Goal: Transaction & Acquisition: Obtain resource

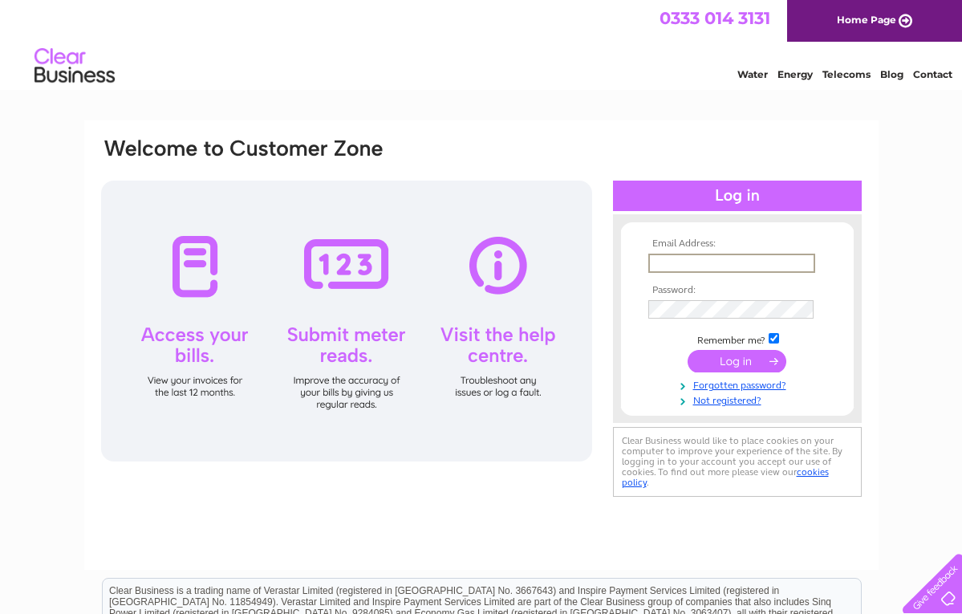
type input "peter@subwaystores.com"
click at [736, 359] on input "submit" at bounding box center [736, 361] width 99 height 22
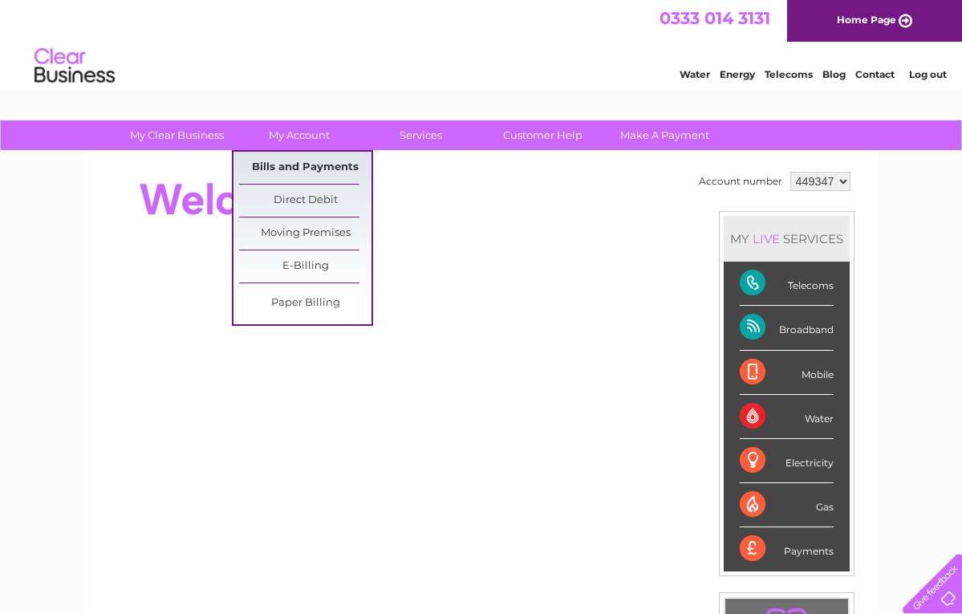
click at [323, 176] on link "Bills and Payments" at bounding box center [305, 168] width 132 height 32
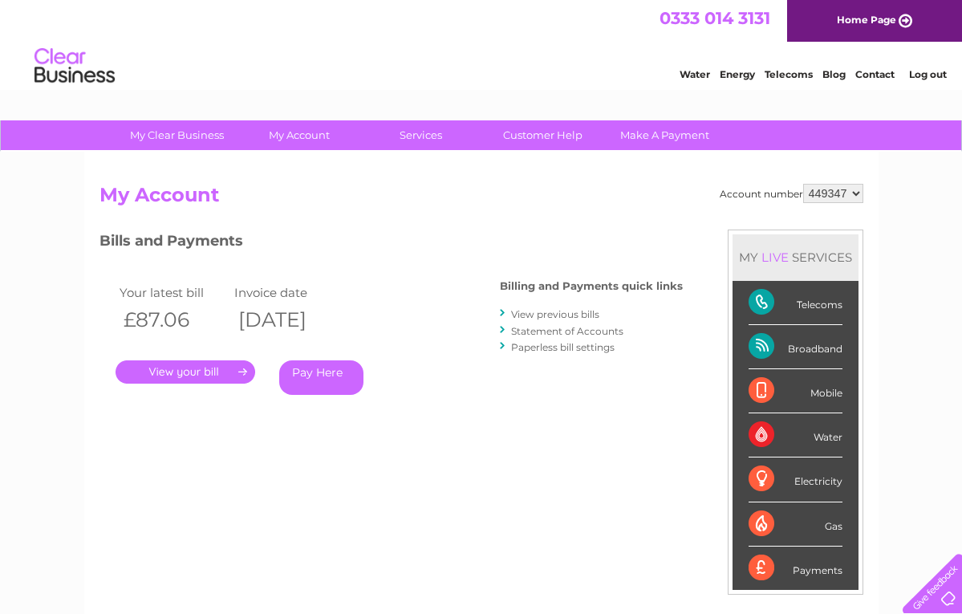
click at [167, 368] on link "." at bounding box center [186, 371] width 140 height 23
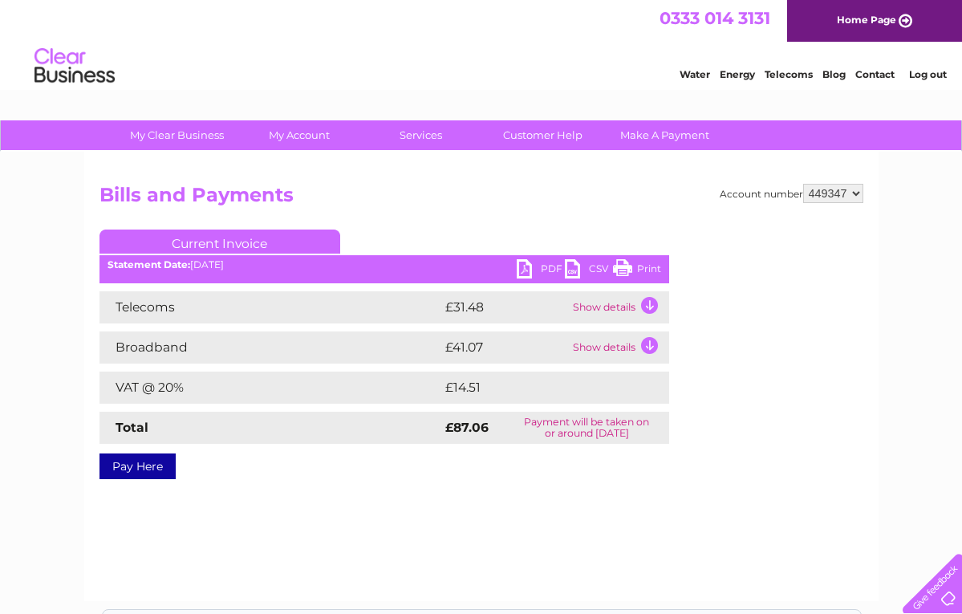
click at [590, 270] on link "CSV" at bounding box center [589, 270] width 48 height 23
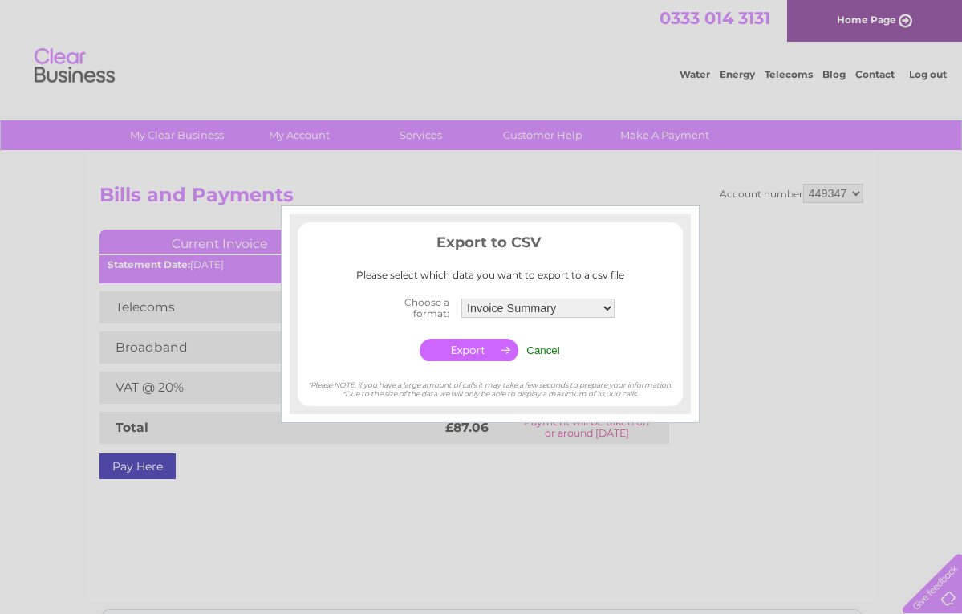
click at [557, 350] on input "Cancel" at bounding box center [543, 350] width 34 height 12
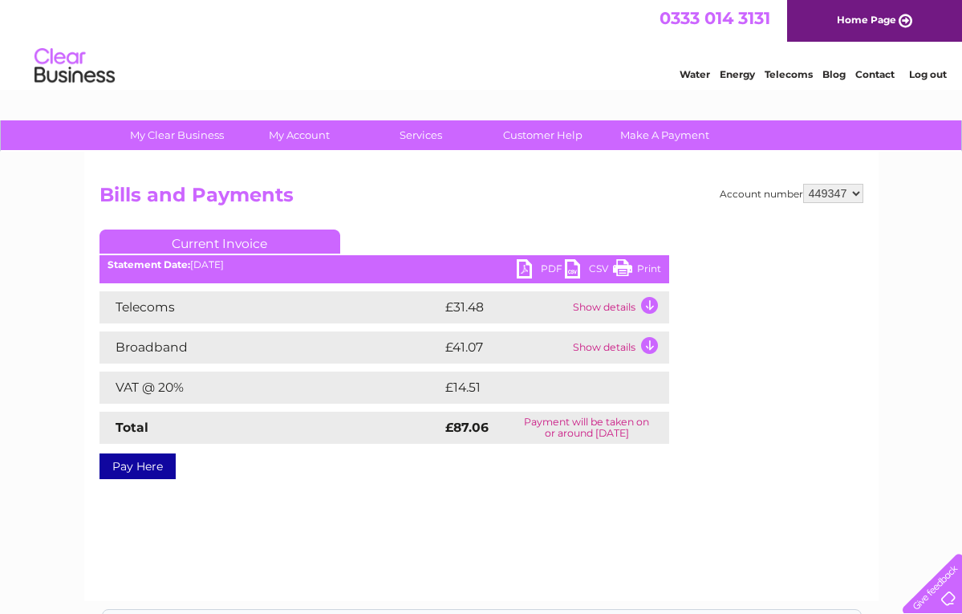
click at [537, 274] on link "PDF" at bounding box center [541, 270] width 48 height 23
